Goal: Transaction & Acquisition: Book appointment/travel/reservation

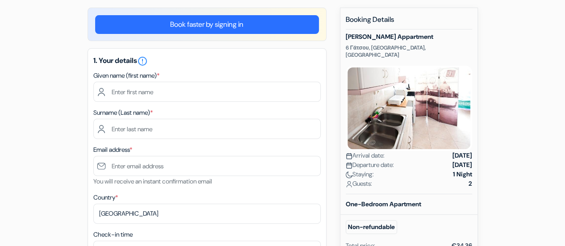
scroll to position [74, 0]
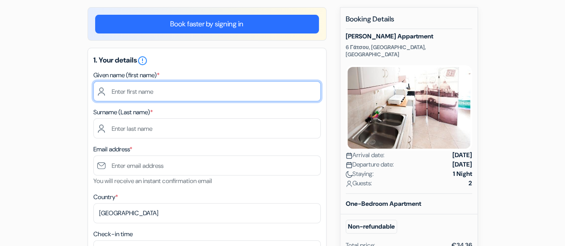
click at [228, 88] on input "text" at bounding box center [206, 91] width 227 height 20
type input "Pranesh"
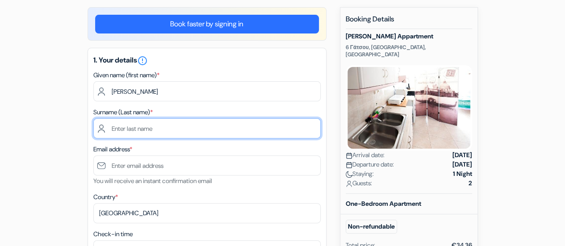
type input "Lavania"
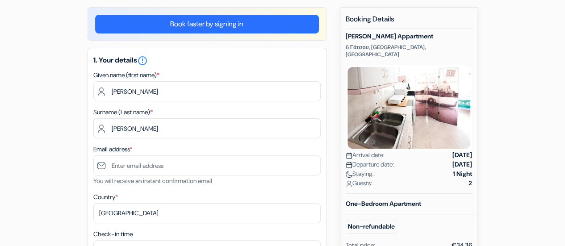
type input "[EMAIL_ADDRESS][DOMAIN_NAME]"
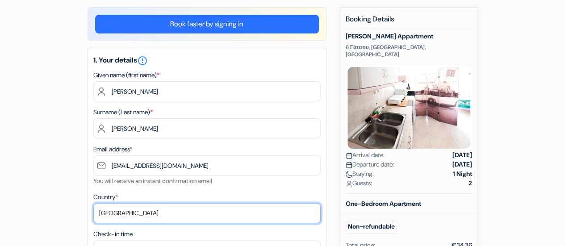
select select "fr"
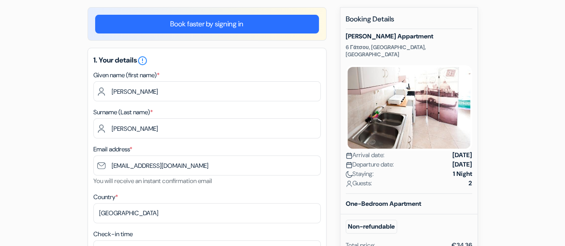
type input "0766337811"
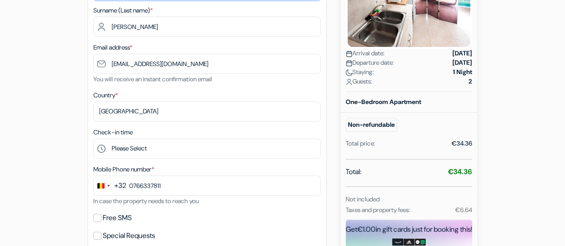
scroll to position [177, 0]
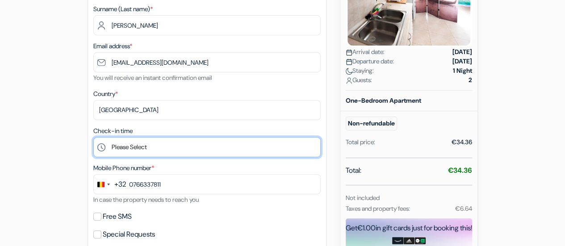
click at [165, 146] on select "Please Select 15:00 16:00 17:00 18:00 19:00 20:00 21:00 22:00 23:00 0:00" at bounding box center [206, 147] width 227 height 20
select select "15"
click at [93, 138] on select "Please Select 15:00 16:00 17:00 18:00 19:00 20:00 21:00 22:00 23:00 0:00" at bounding box center [206, 147] width 227 height 20
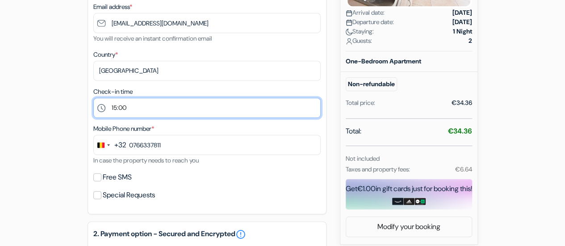
scroll to position [221, 0]
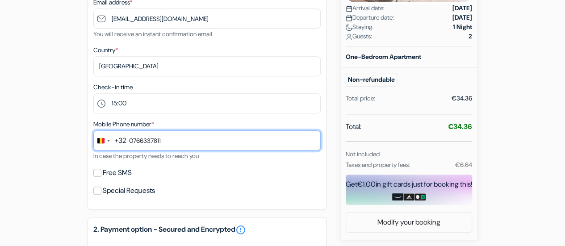
click at [165, 146] on input "0766337811" at bounding box center [206, 140] width 227 height 20
click at [126, 144] on input "0766337811" at bounding box center [206, 140] width 227 height 20
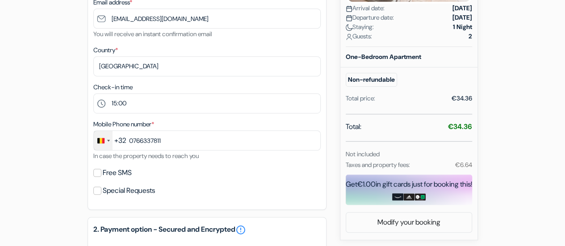
click at [100, 139] on div "Change country, selected Belgium (+32)" at bounding box center [100, 140] width 7 height 5
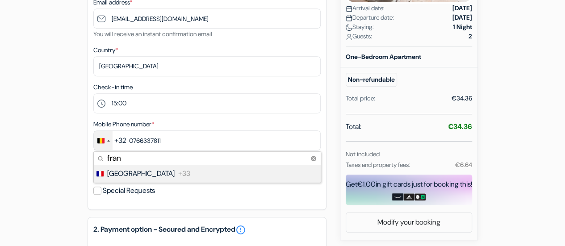
type input "fran"
click at [126, 178] on span "France" at bounding box center [140, 173] width 67 height 11
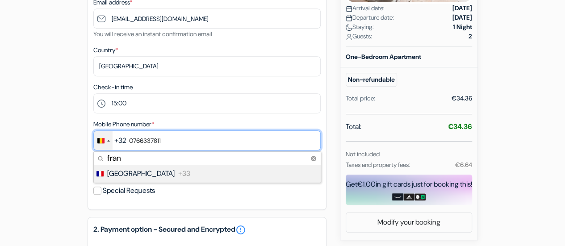
type input "7 66 33 78 11"
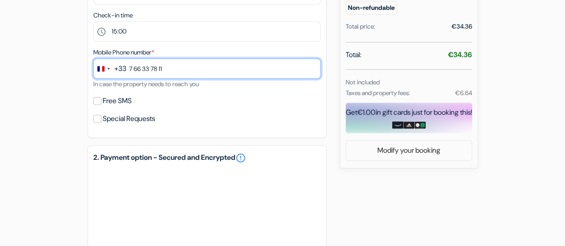
scroll to position [292, 0]
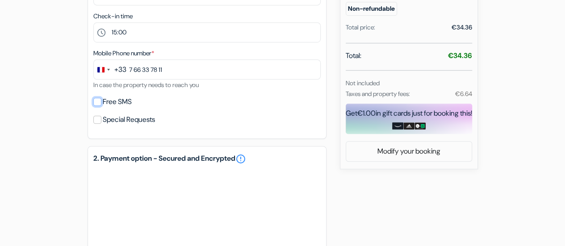
click at [94, 101] on input "Free SMS" at bounding box center [97, 102] width 8 height 8
checkbox input "true"
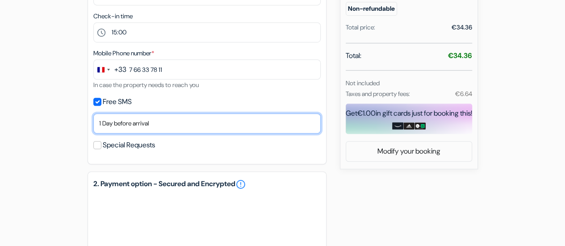
click at [110, 130] on select "No thank you Send now Arrival day 1 Day before arrival 2 Days before arrival 3 …" at bounding box center [206, 123] width 227 height 20
select select "now"
click at [93, 115] on select "No thank you Send now Arrival day 1 Day before arrival 2 Days before arrival 3 …" at bounding box center [206, 123] width 227 height 20
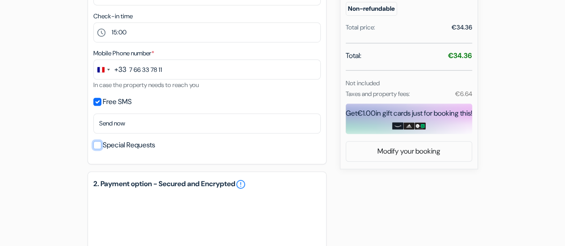
click at [95, 143] on input "Special Requests" at bounding box center [97, 145] width 8 height 8
checkbox input "true"
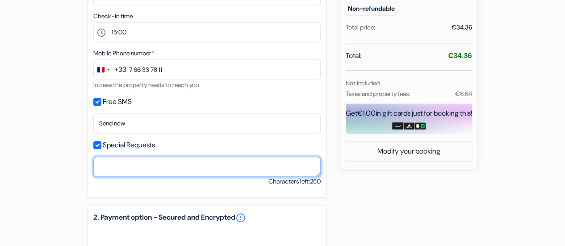
click at [119, 166] on textarea at bounding box center [206, 167] width 227 height 20
click at [138, 168] on textarea "We will checkin at 3:00 pm" at bounding box center [206, 167] width 227 height 20
click at [184, 167] on textarea "We will check-in at 3:00 pm" at bounding box center [206, 167] width 227 height 20
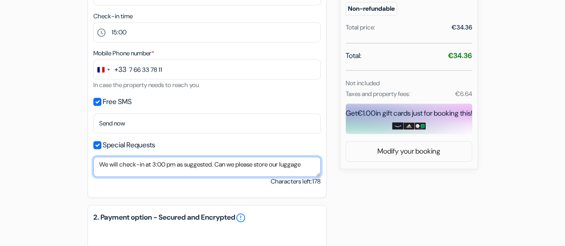
scroll to position [1, 0]
click at [167, 173] on textarea "We will check-in at 3:00 pm as suggested. Can we please store our luggage at th…" at bounding box center [206, 167] width 227 height 20
click at [151, 173] on textarea "We will check-in at 3:00 pm as suggested. Can we please store our luggage at th…" at bounding box center [206, 167] width 227 height 20
click at [248, 172] on textarea "We will check-in at 3:00 pm as suggested. Can we please store our luggage at th…" at bounding box center [206, 167] width 227 height 20
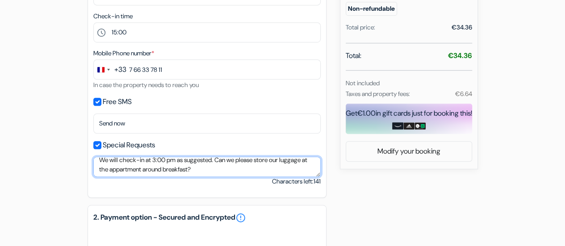
click at [151, 170] on textarea "We will check-in at 3:00 pm as suggested. Can we please store our luggage at th…" at bounding box center [206, 167] width 227 height 20
click at [156, 173] on textarea "We will check-in at 3:00 pm as suggested. Can we please store our luggage at th…" at bounding box center [206, 167] width 227 height 20
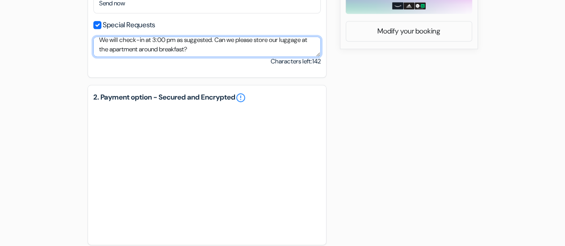
scroll to position [418, 0]
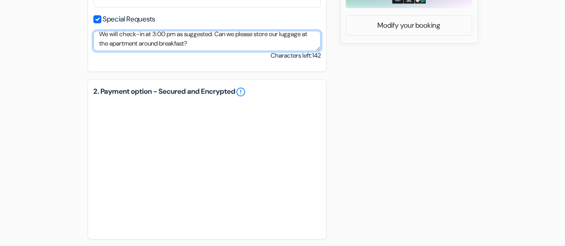
type textarea "We will check-in at 3:00 pm as suggested. Can we please store our luggage at th…"
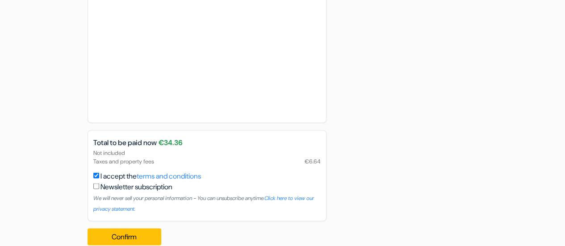
scroll to position [715, 0]
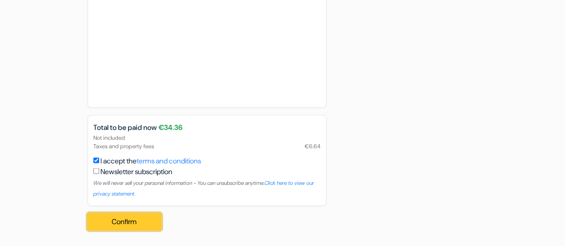
click at [148, 220] on button "Confirm Loading..." at bounding box center [125, 221] width 74 height 17
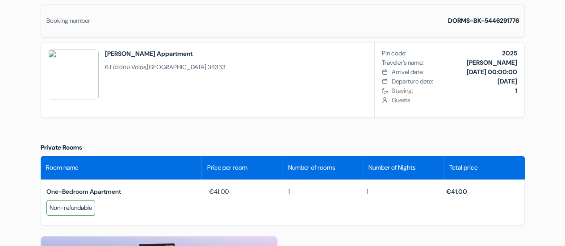
scroll to position [264, 0]
